Goal: Information Seeking & Learning: Learn about a topic

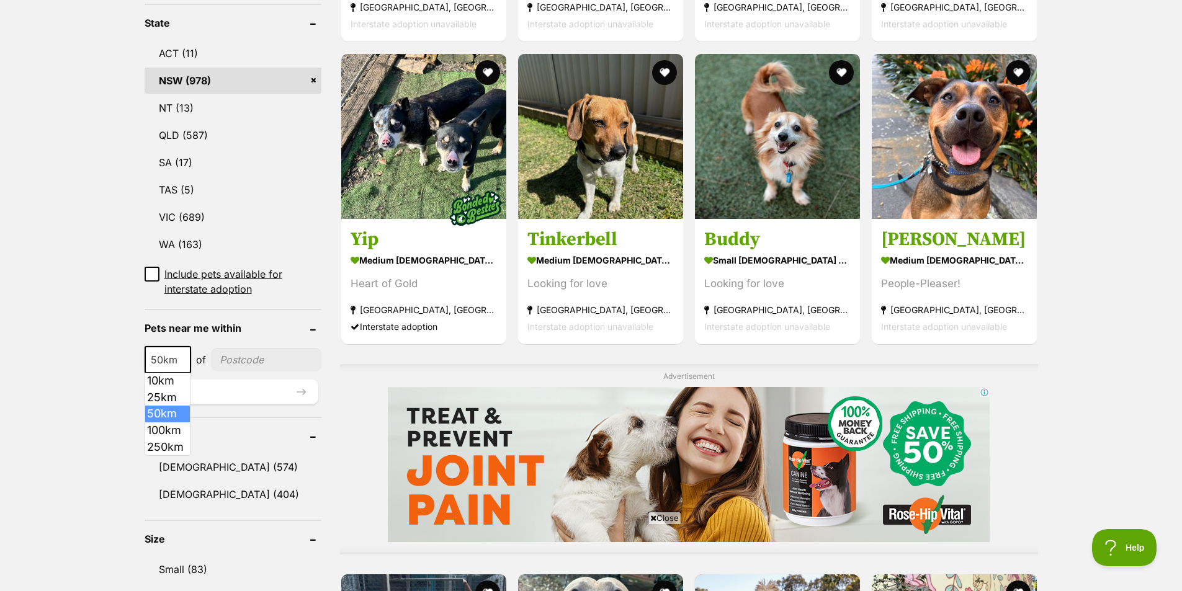
click at [178, 363] on span at bounding box center [184, 359] width 12 height 27
select select "100"
click at [235, 359] on input"] "postcode" at bounding box center [268, 360] width 106 height 24
type input"] "2530"
click at [202, 384] on button "Update" at bounding box center [232, 392] width 174 height 25
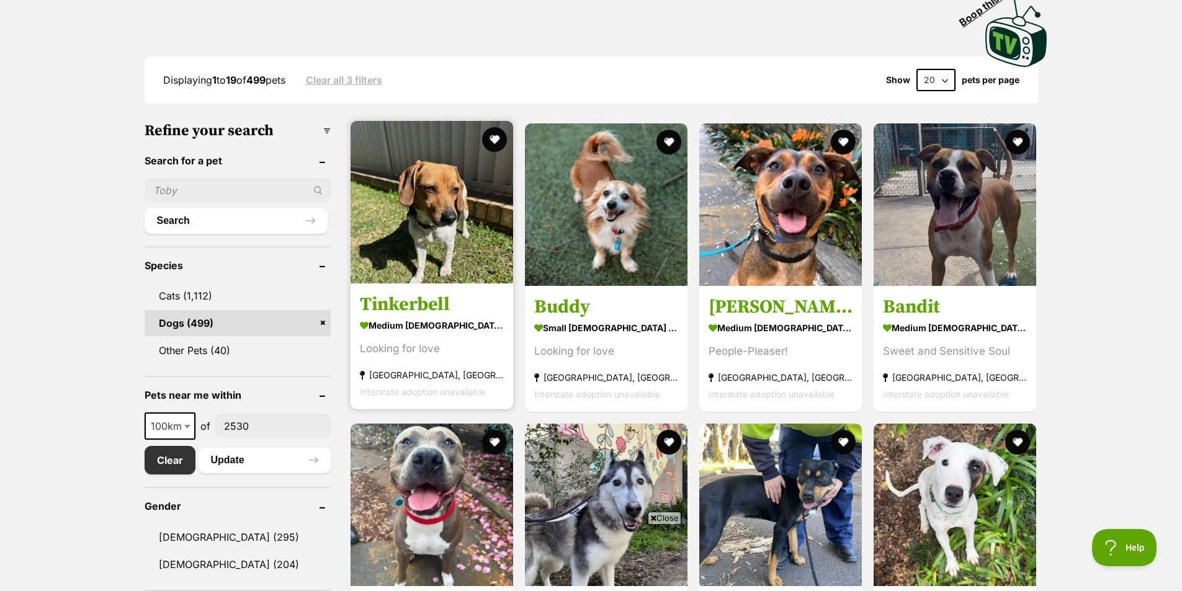
click at [409, 228] on img at bounding box center [432, 202] width 163 height 163
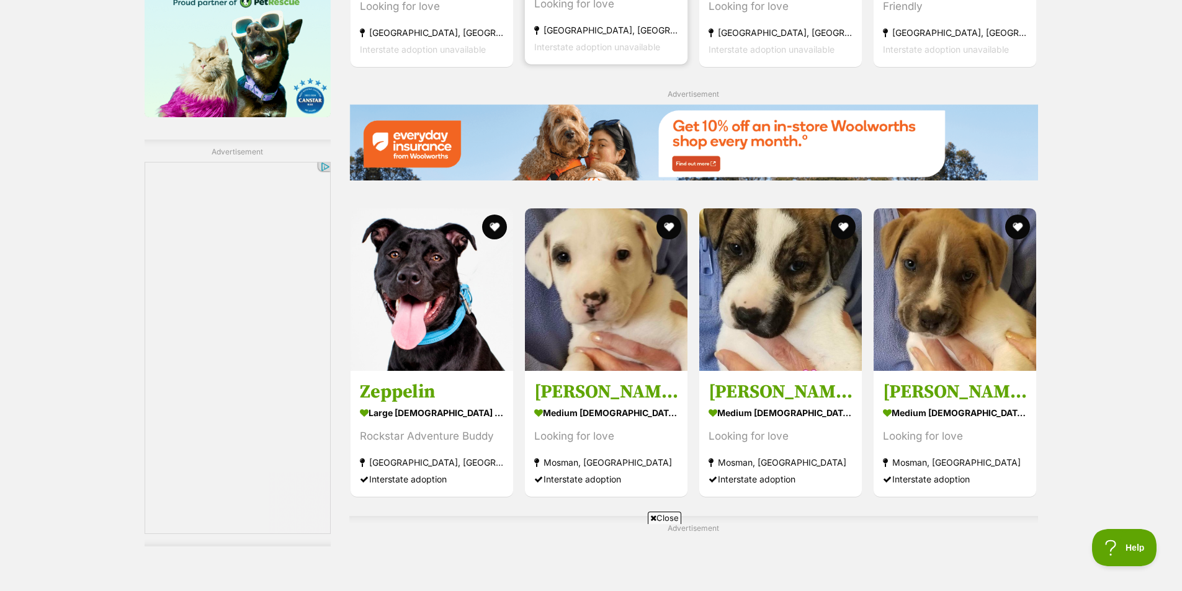
scroll to position [1731, 0]
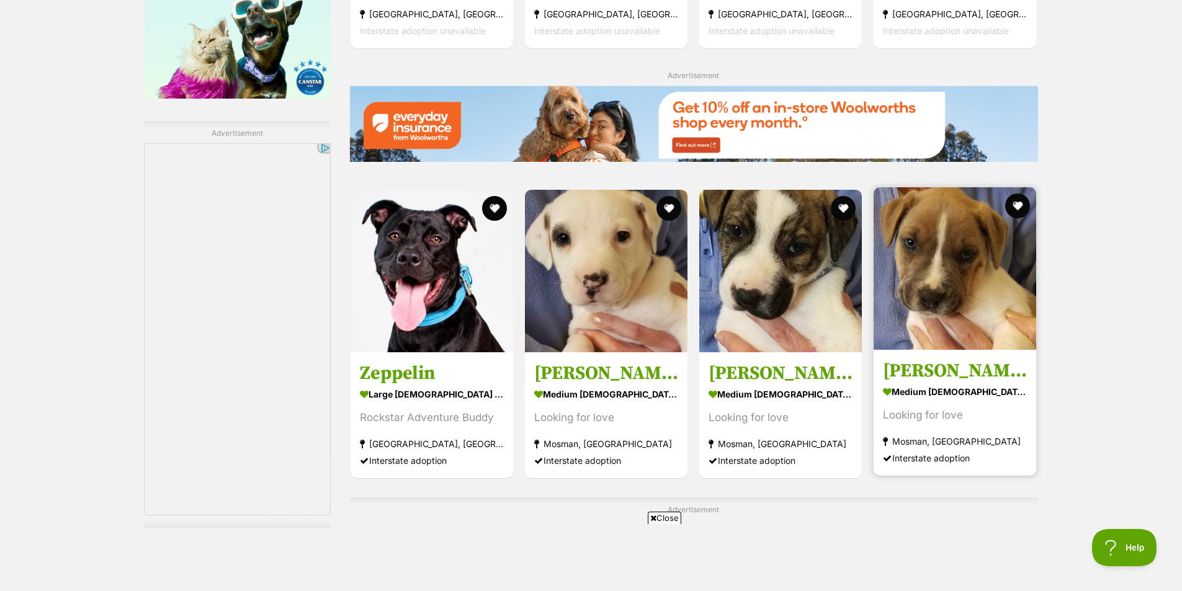
click at [953, 283] on img at bounding box center [955, 268] width 163 height 163
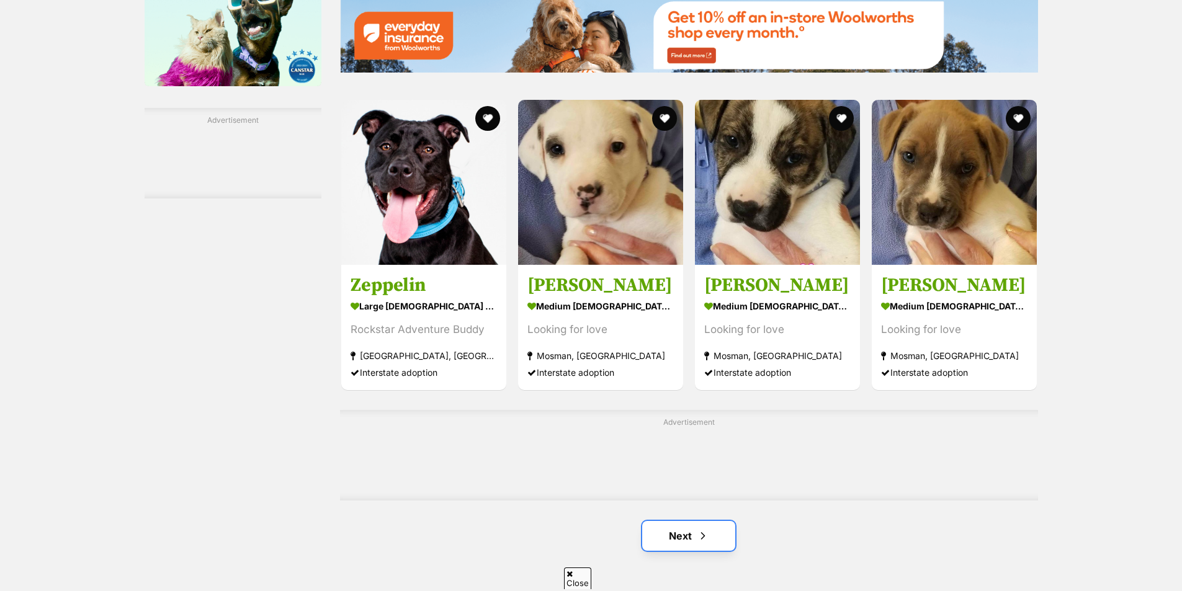
click at [697, 544] on span "Next page" at bounding box center [703, 536] width 12 height 15
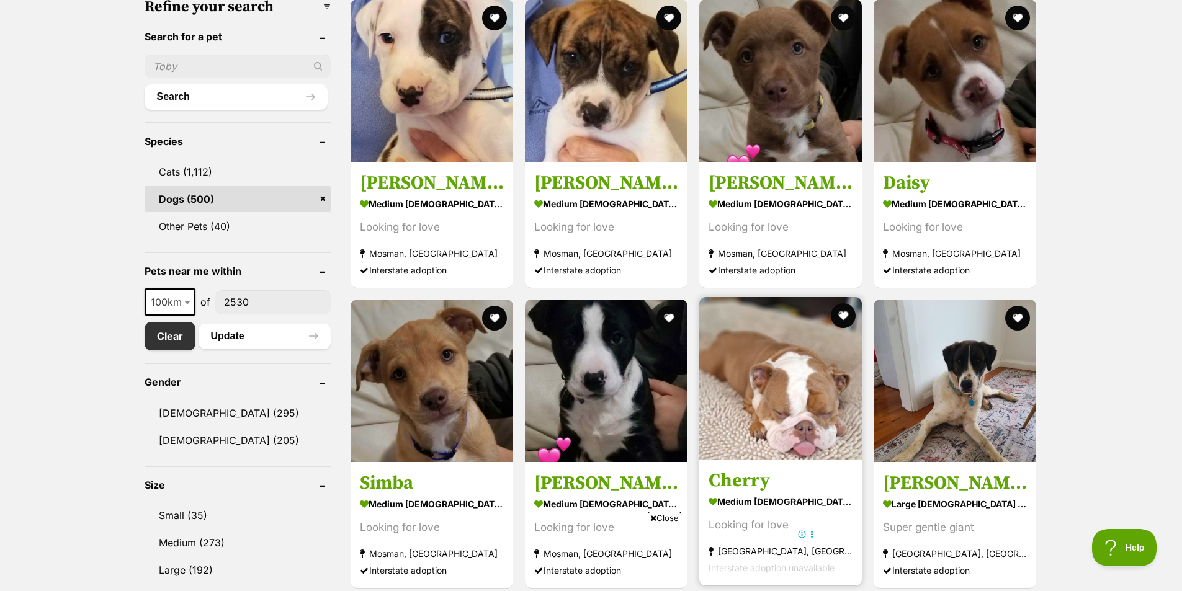
click at [746, 387] on img at bounding box center [780, 378] width 163 height 163
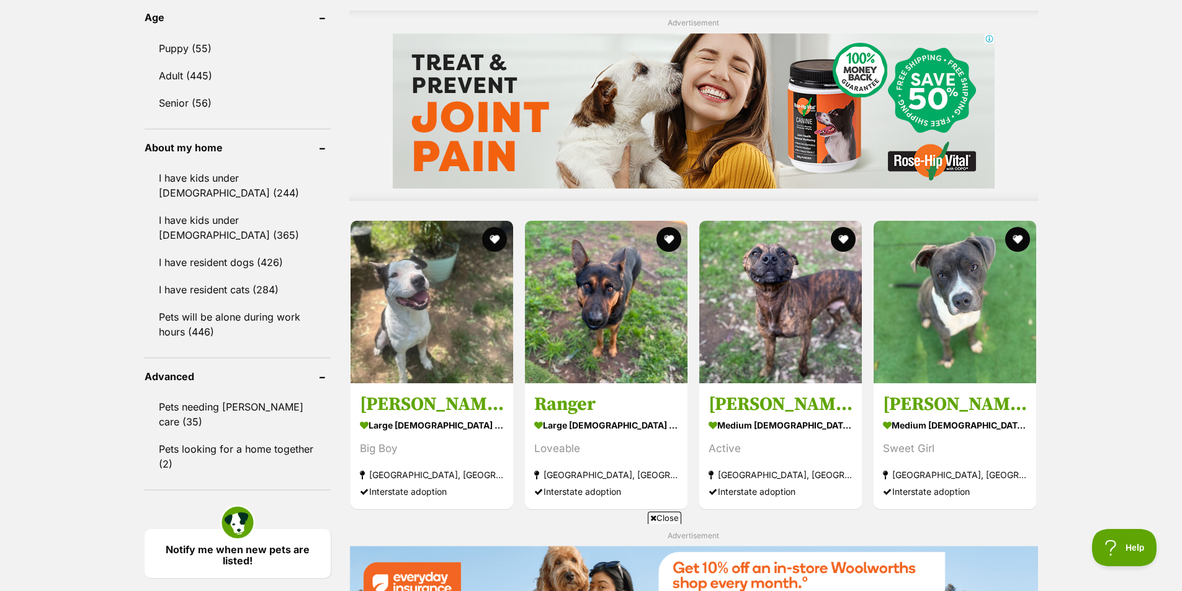
scroll to position [994, 0]
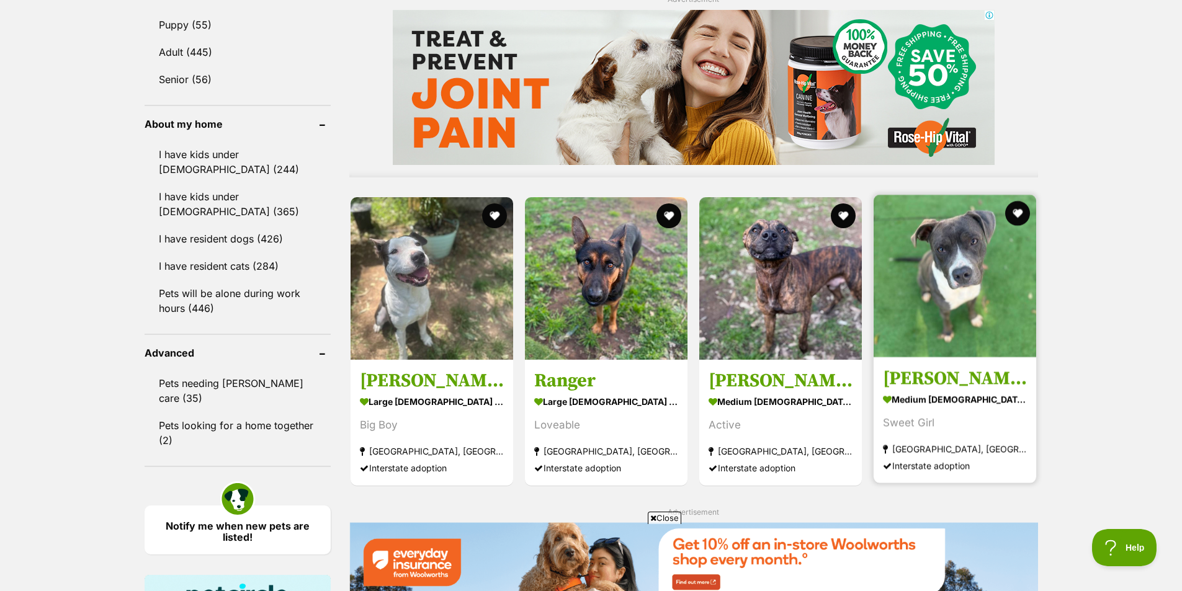
click at [953, 289] on img at bounding box center [955, 276] width 163 height 163
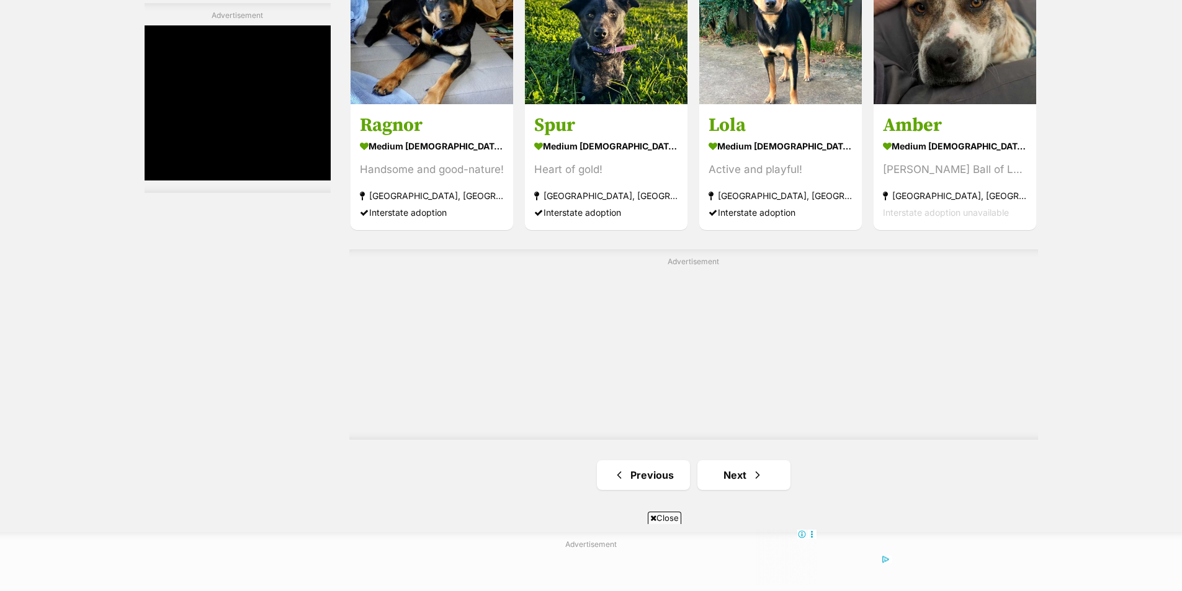
scroll to position [2112, 0]
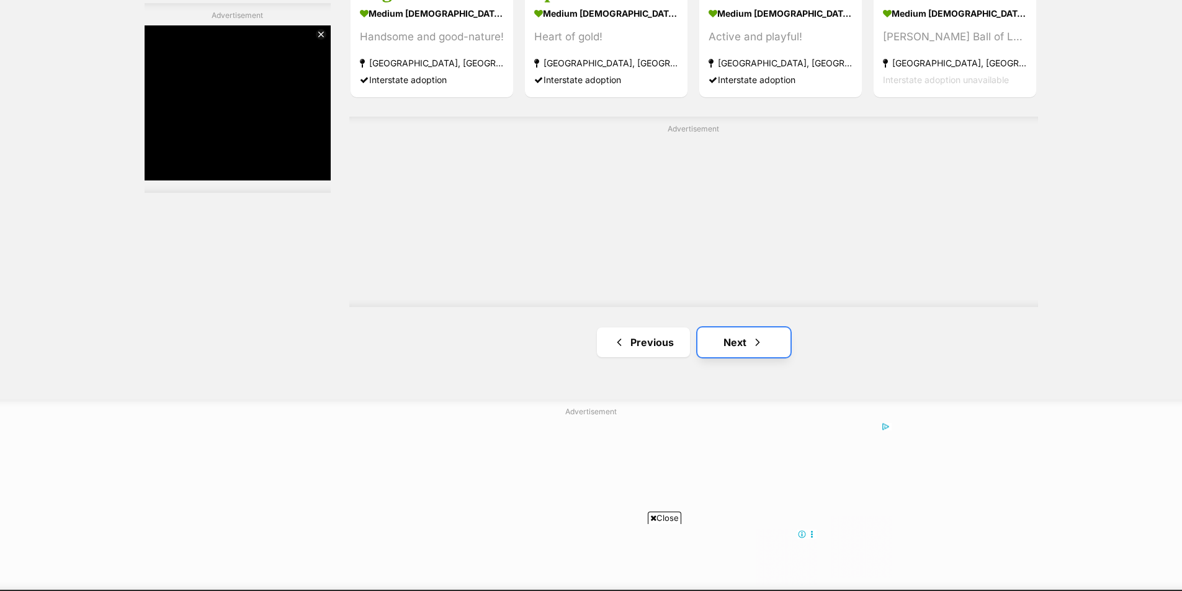
click at [752, 337] on span "Next page" at bounding box center [758, 342] width 12 height 15
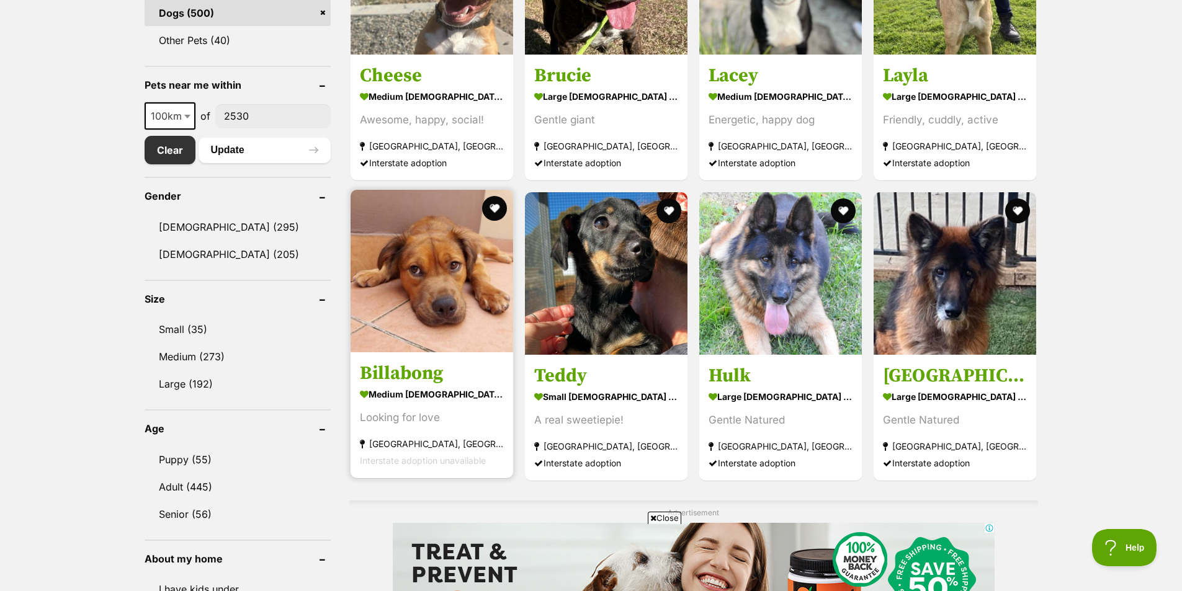
click at [401, 280] on img at bounding box center [432, 271] width 163 height 163
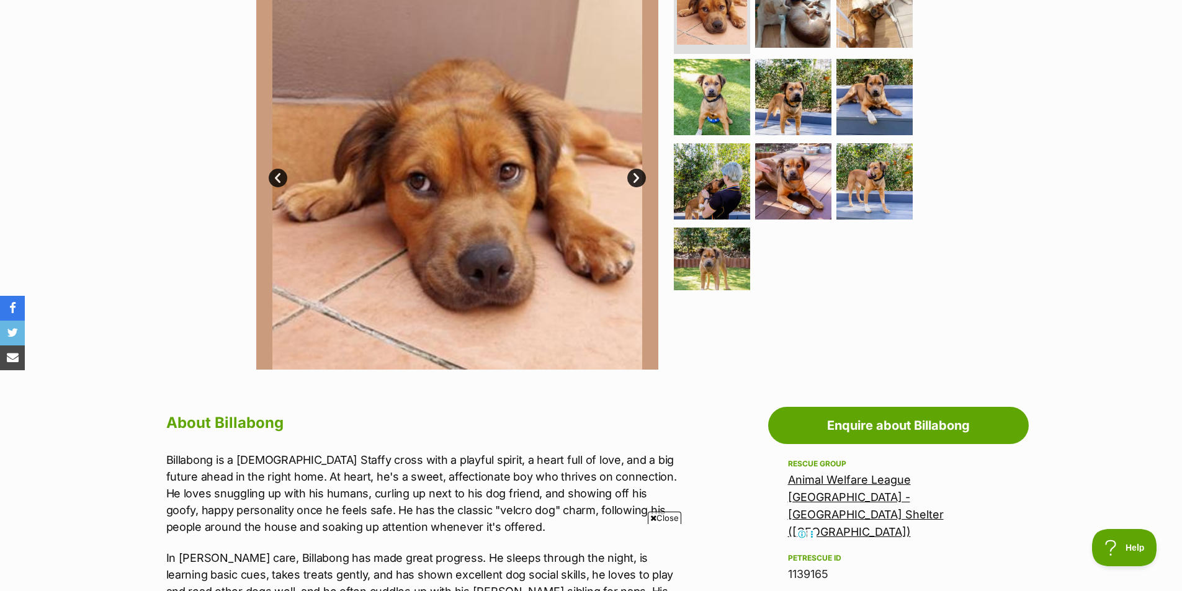
scroll to position [124, 0]
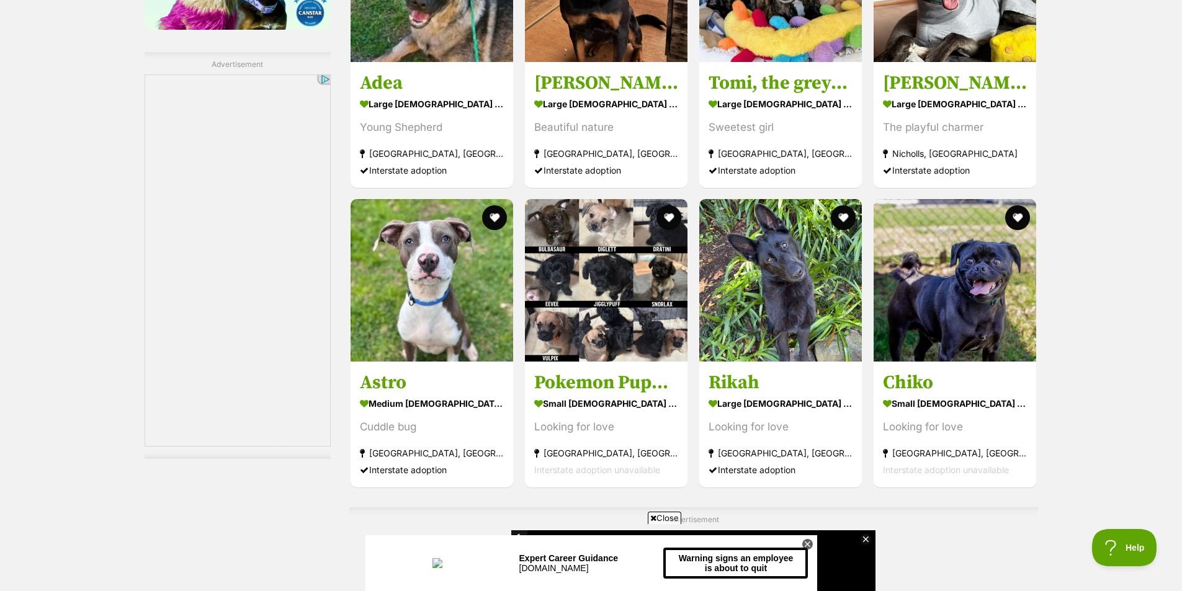
scroll to position [2110, 0]
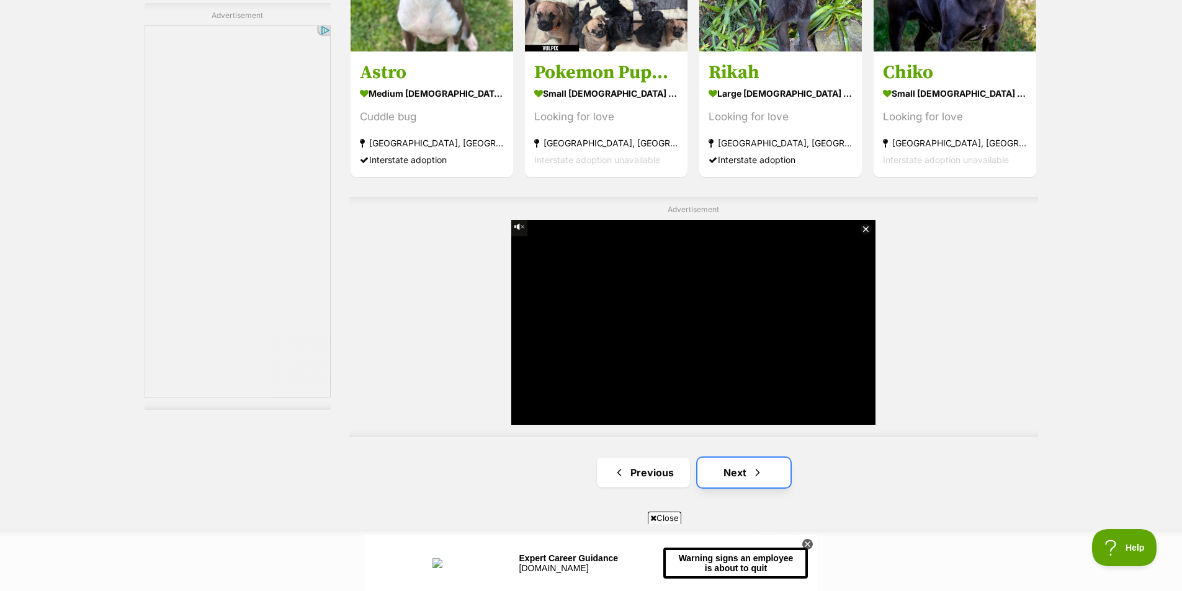
click at [763, 475] on span "Next page" at bounding box center [758, 472] width 12 height 15
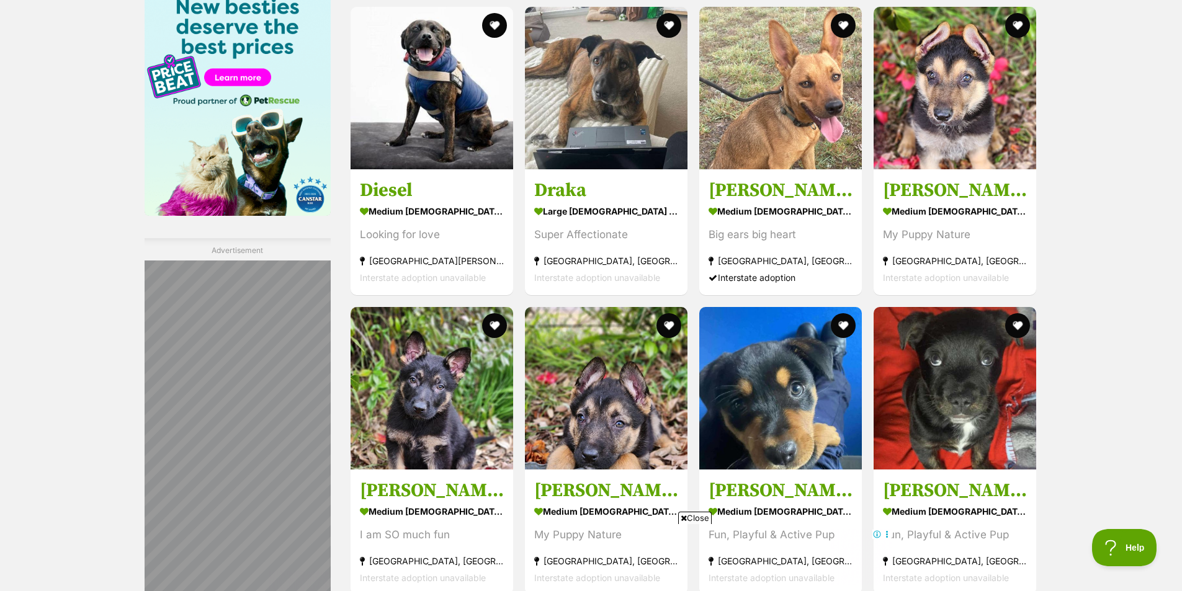
scroll to position [1924, 0]
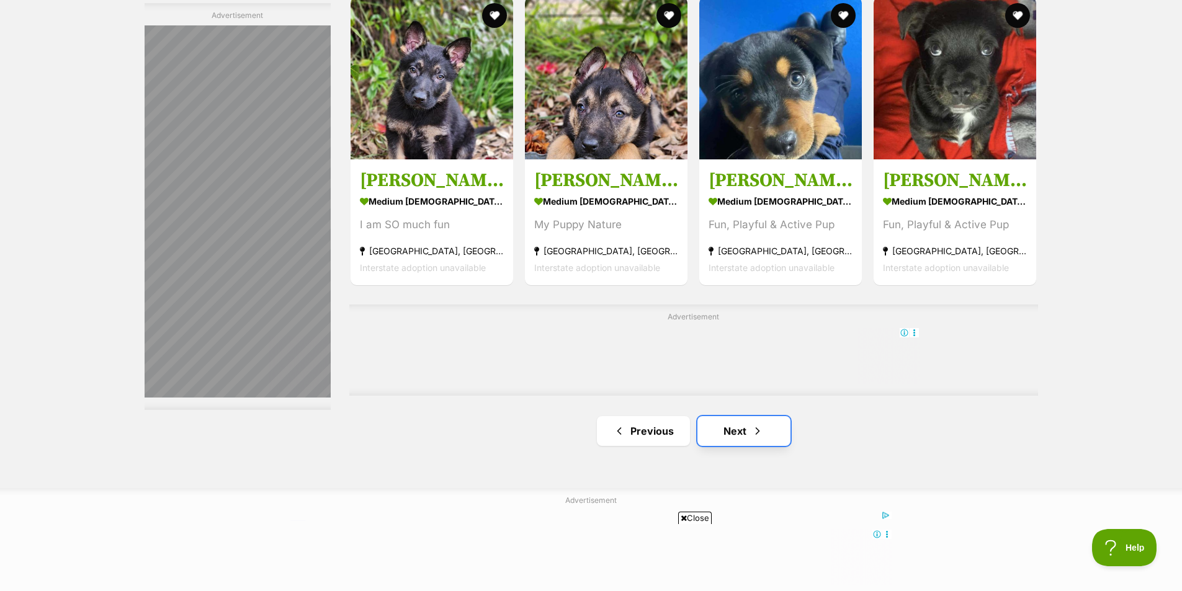
click at [746, 438] on link "Next" at bounding box center [744, 431] width 93 height 30
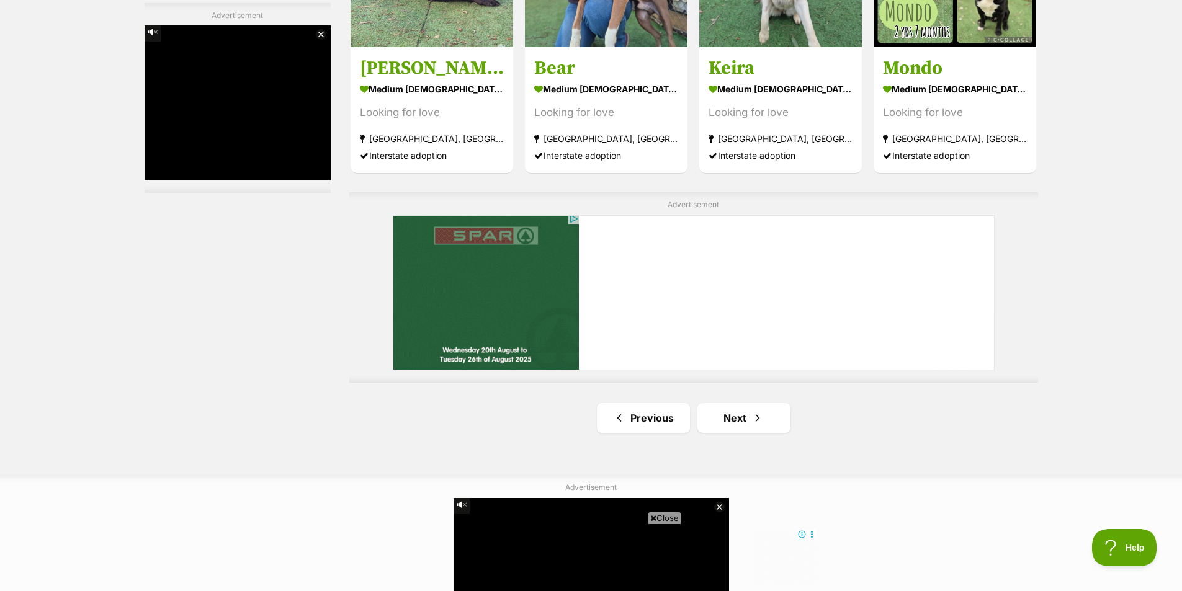
scroll to position [2110, 0]
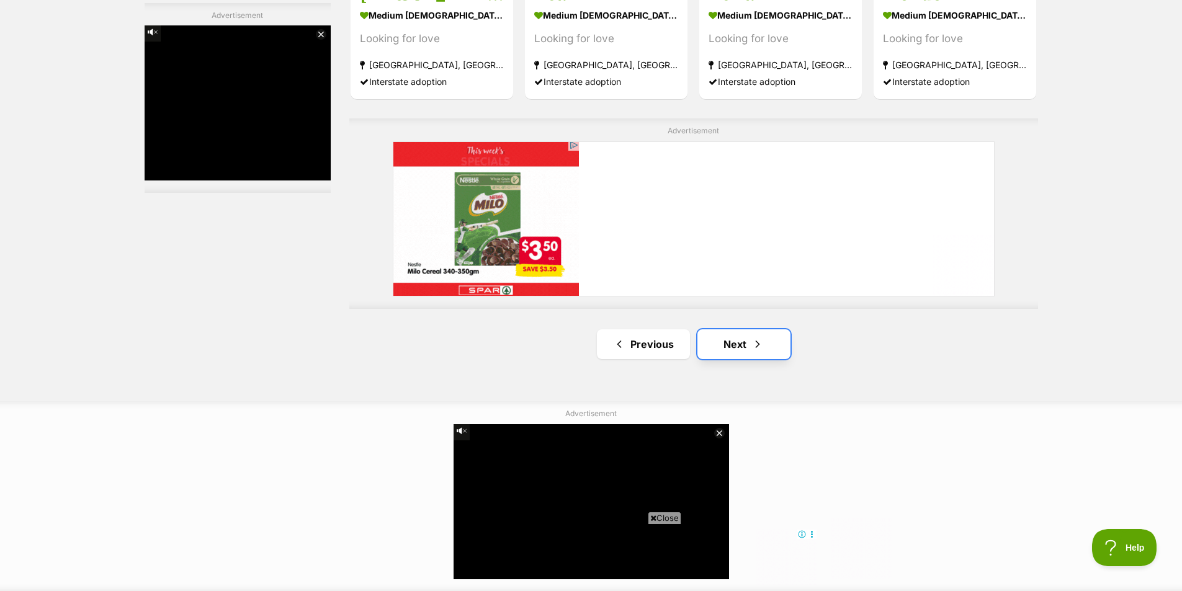
click at [757, 354] on link "Next" at bounding box center [744, 345] width 93 height 30
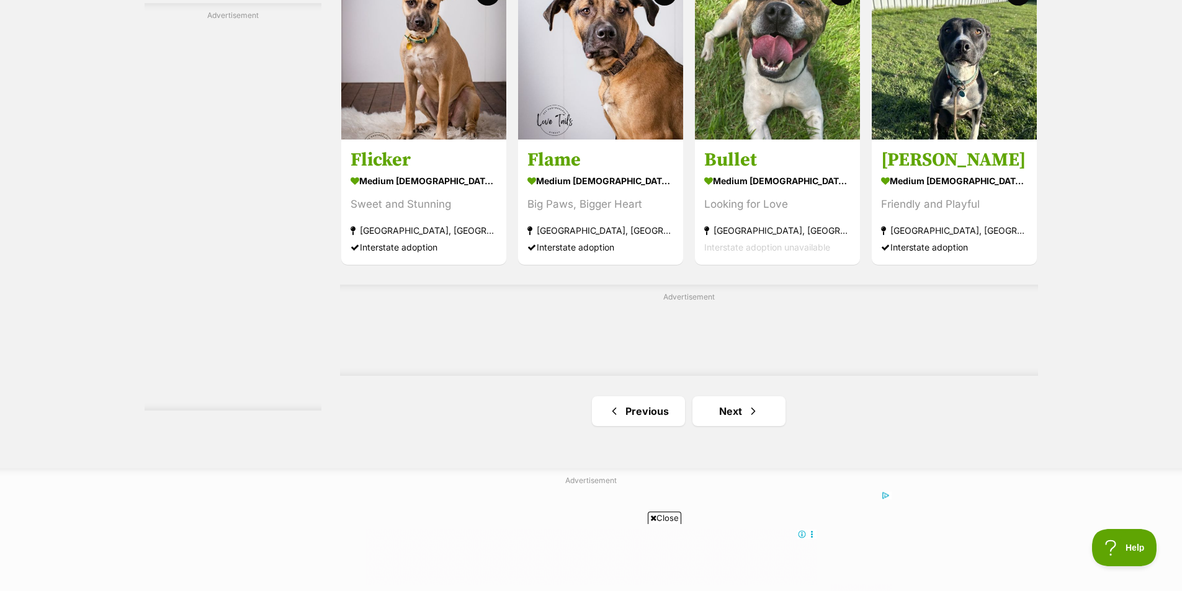
scroll to position [2234, 0]
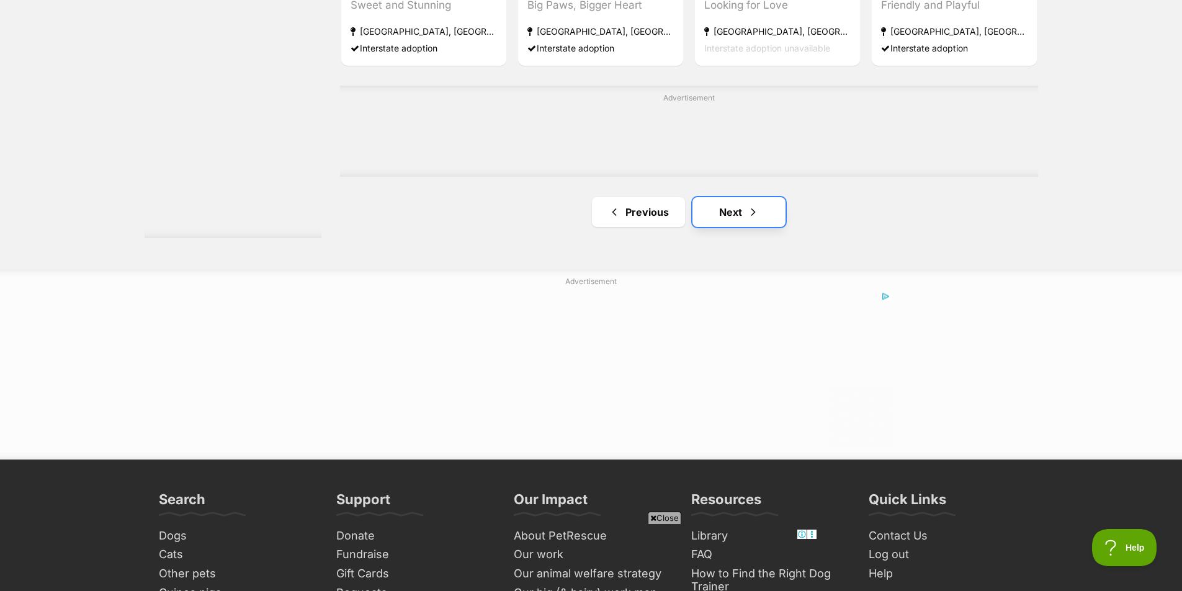
click at [747, 217] on span "Next page" at bounding box center [753, 212] width 12 height 15
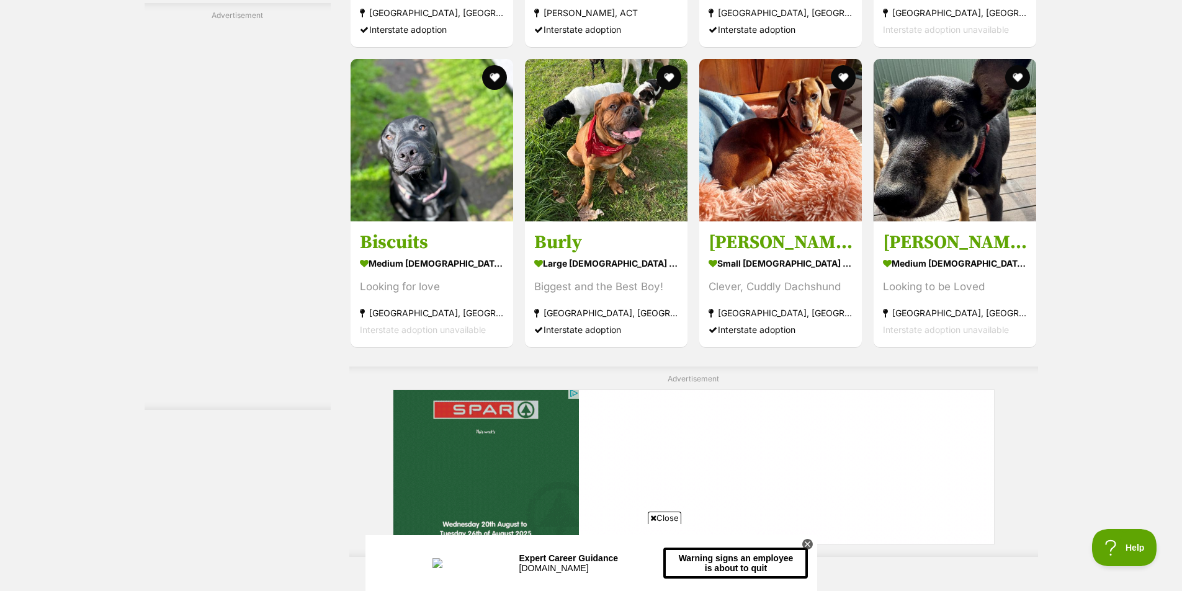
scroll to position [2172, 0]
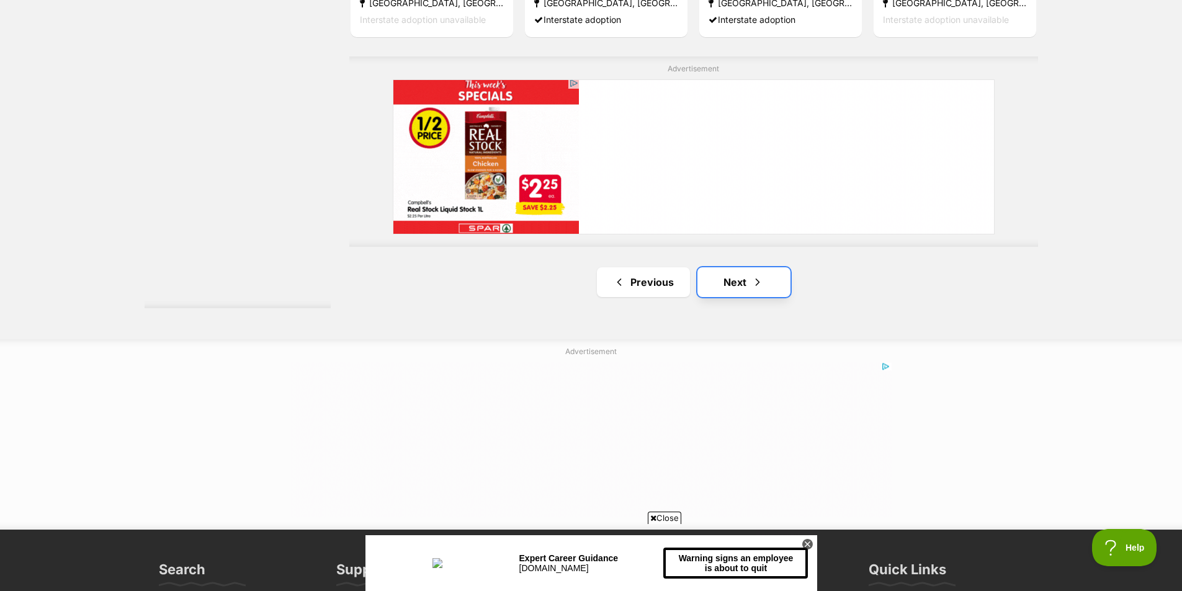
click at [734, 282] on link "Next" at bounding box center [744, 282] width 93 height 30
